Goal: Use online tool/utility: Use online tool/utility

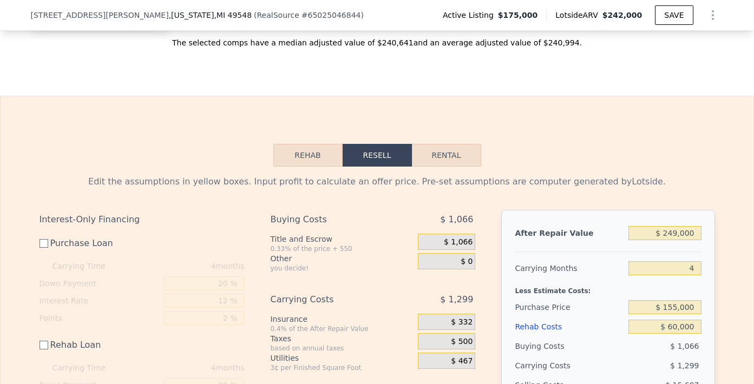
scroll to position [1570, 0]
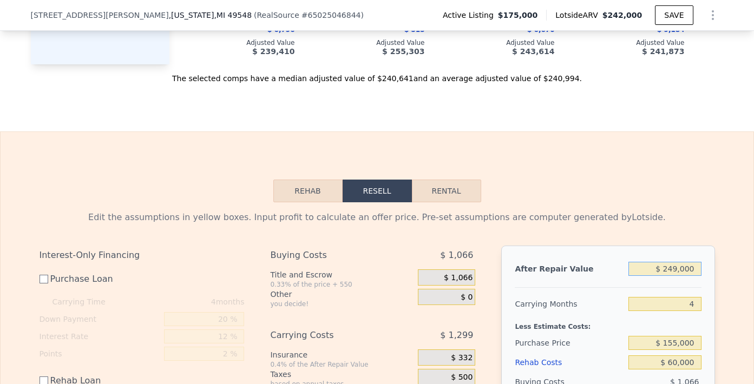
click at [672, 274] on input "$ 249,000" at bounding box center [664, 269] width 72 height 14
type input "$ 24,000"
type input "-$ 195,075"
type input "$ 21,000"
type input "-$ 197,889"
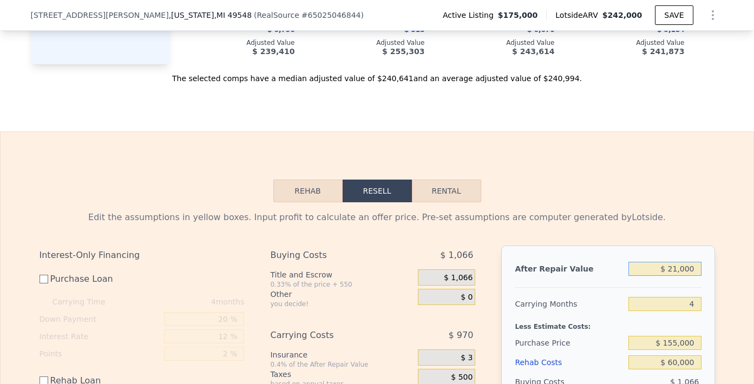
type input "$ 219,000"
type input "-$ 12,197"
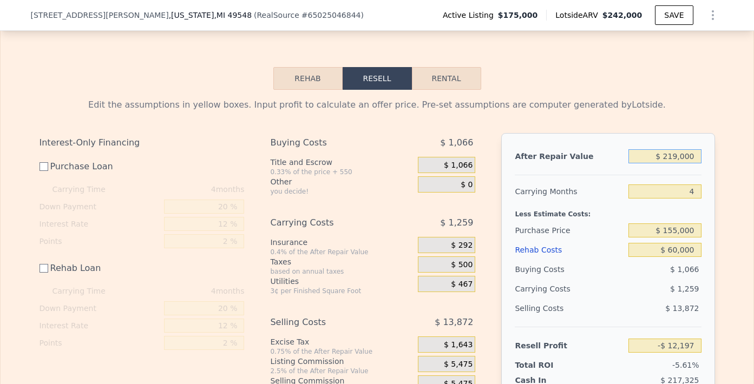
scroll to position [1769, 0]
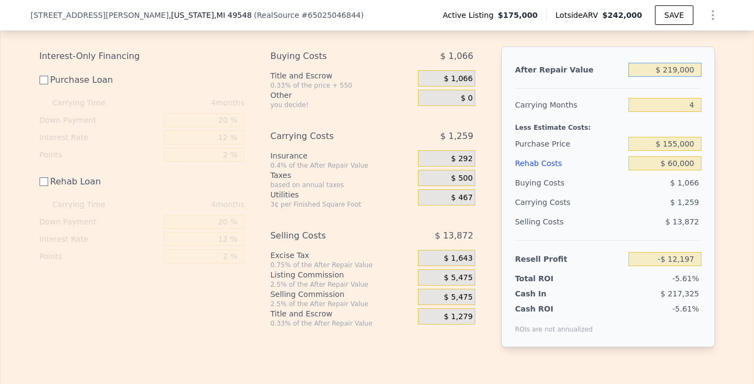
type input "$ 219,000"
click at [673, 149] on input "$ 155,000" at bounding box center [664, 144] width 72 height 14
type input "$ 140,000"
click at [668, 164] on input "$ 60,000" at bounding box center [664, 163] width 72 height 14
type input "$ 2,853"
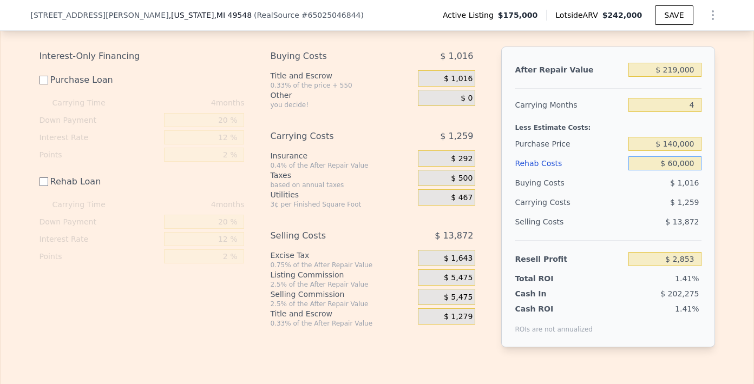
type input "$ 0000"
type input "$ 62,853"
type input "$ 5,000"
type input "$ 57,853"
type input "$ 50,000"
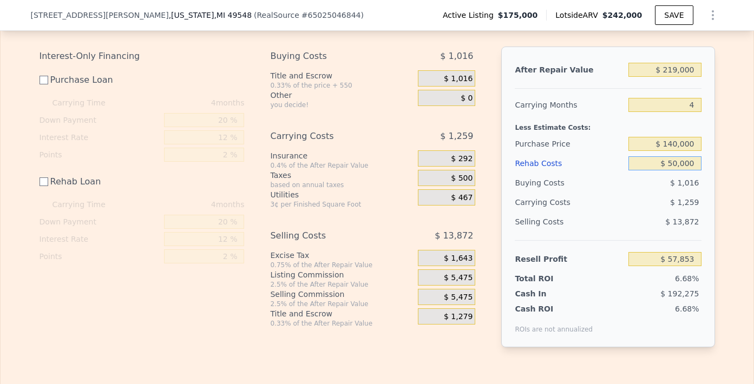
type input "$ 12,853"
type input "$ 500,000"
type input "-$ 437,147"
type input "$ 50,000"
type input "$ 12,853"
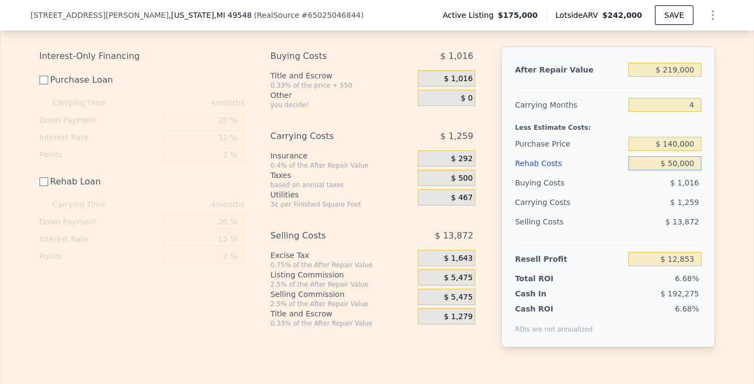
type input "$ 5,000"
type input "$ 57,853"
type input "$ 55,000"
type input "$ 7,853"
type input "$ 55,000"
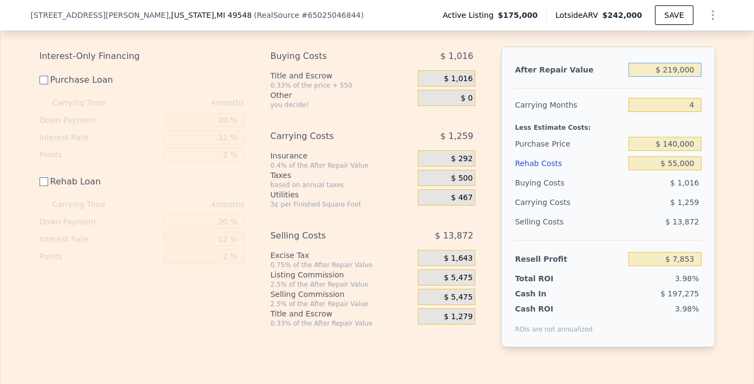
click at [669, 76] on input "$ 219,000" at bounding box center [664, 70] width 72 height 14
type input "$ 2,129,000"
type input "$ 1,799,120"
type input "$ 219,000"
type input "$ 7,853"
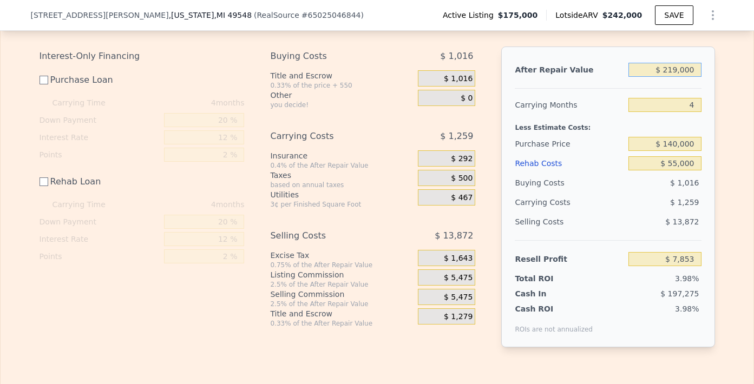
type input "$ 29,000"
type input "-$ 170,337"
type input "$ 239,000"
type input "$ 26,609"
type input "$ 229,000"
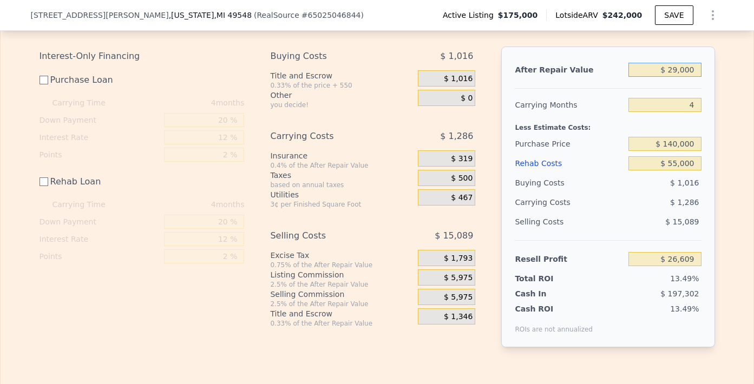
type input "$ 17,231"
type input "$ 29,000"
type input "-$ 170,337"
type input "$ 209,000"
type input "-$ 1,526"
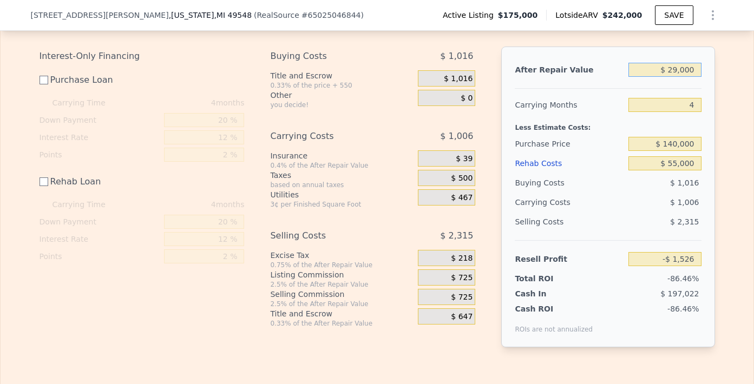
type input "$ 229,000"
type input "$ 17,231"
type input "$ 2,219,000"
type input "$ 1,883,526"
type input "$ 229,000"
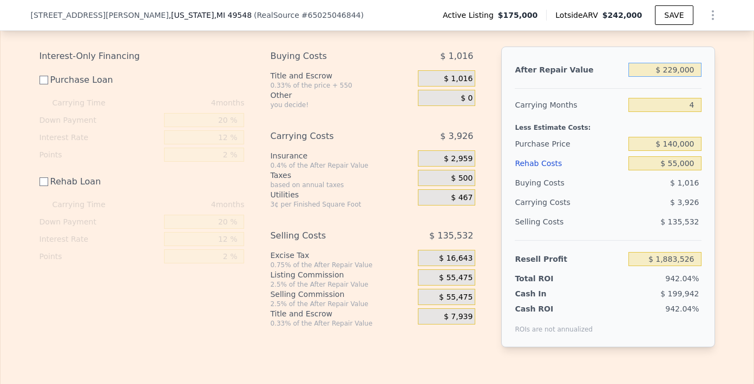
type input "$ 17,231"
type input "$ 29,000"
type input "-$ 170,337"
type input "$ 219,000"
type input "$ 7,853"
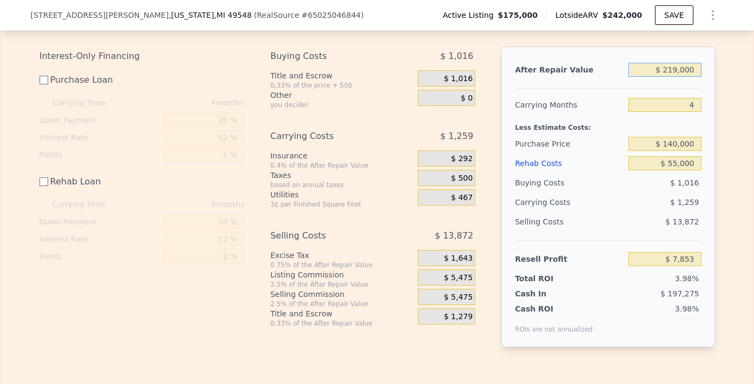
type input "$ 219,000"
click at [669, 168] on input "$ 55,000" at bounding box center [664, 163] width 72 height 14
type input "$ 5,000"
type input "$ 57,853"
type input "$ 000"
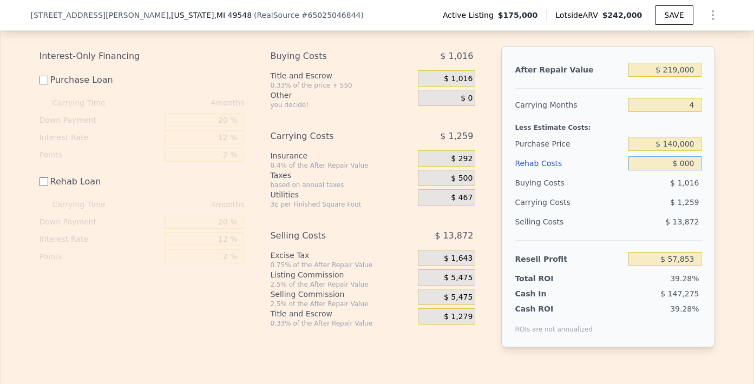
type input "$ 62,853"
type input "-$ 6,000"
type input "$ 68,853"
type input "-$ 60,000"
type input "$ 122,853"
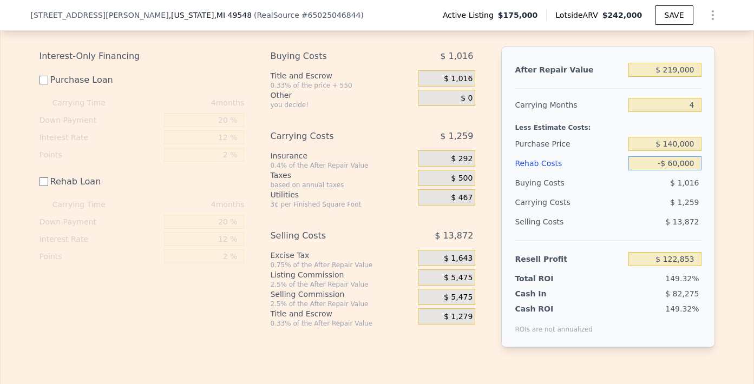
type input "-$ 6,000"
type input "$ 68,853"
type input "-$ 000"
type input "$ 62,853"
type input "$ 60,000"
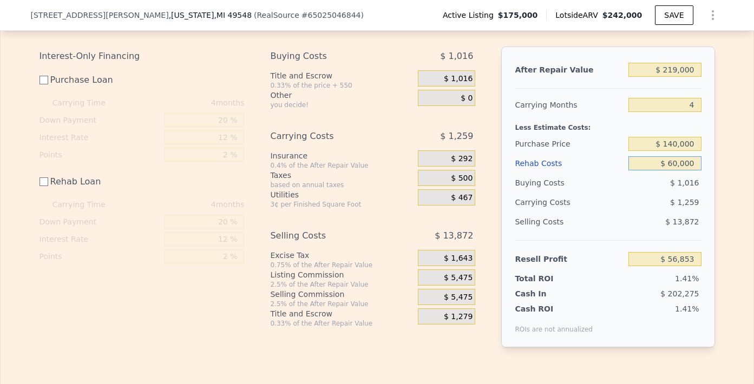
type input "$ 2,853"
type input "$ 60,000"
click at [668, 149] on input "$ 140,000" at bounding box center [664, 144] width 72 height 14
type input "$ 130,000"
type input "$ 12,886"
